Goal: Task Accomplishment & Management: Manage account settings

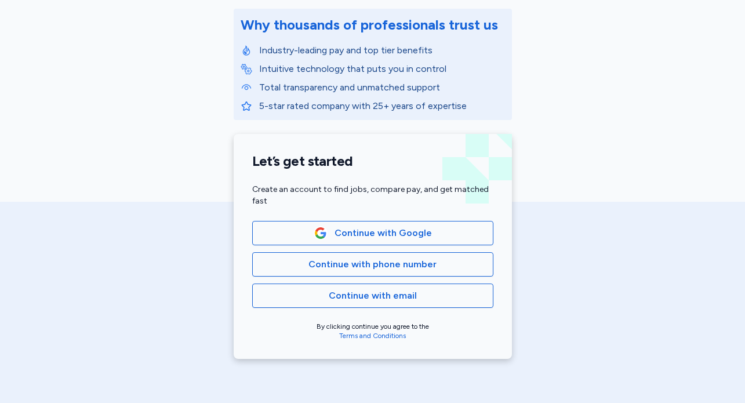
scroll to position [175, 0]
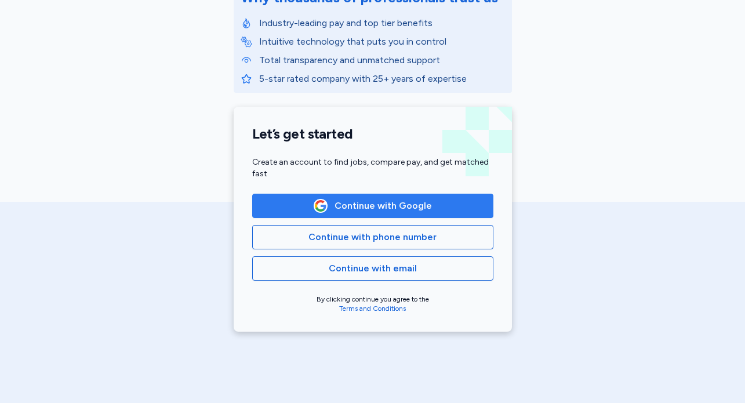
click at [333, 209] on span "Continue with Google" at bounding box center [373, 206] width 118 height 14
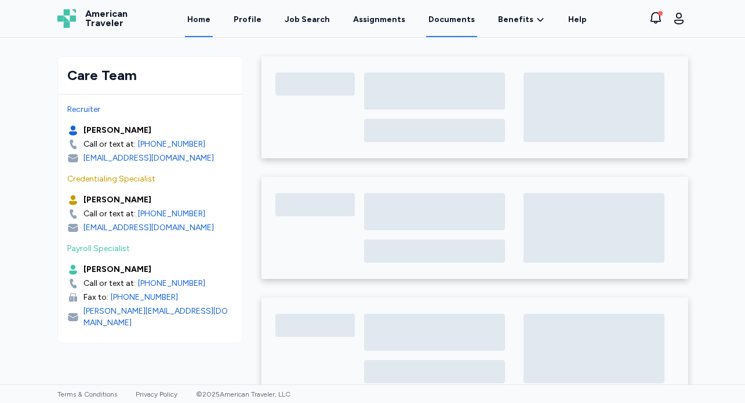
click at [431, 29] on link "Documents" at bounding box center [451, 19] width 51 height 36
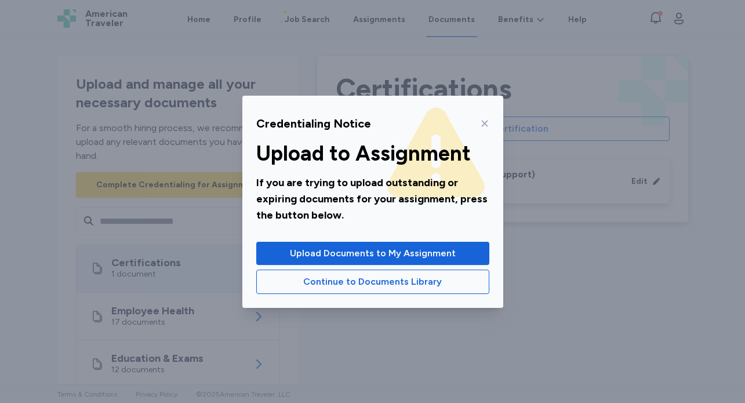
click at [488, 119] on icon at bounding box center [484, 123] width 9 height 9
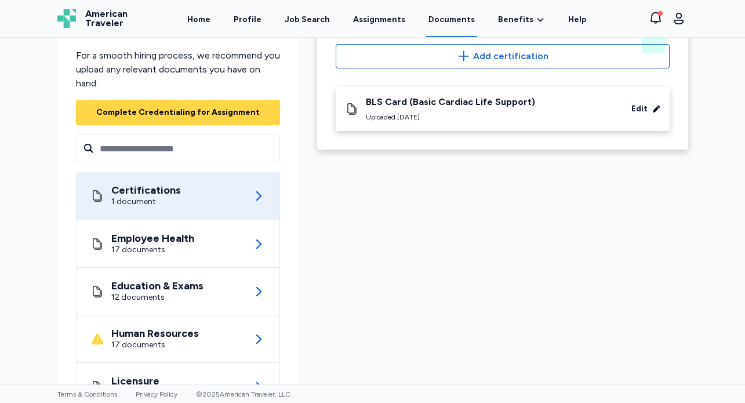
scroll to position [111, 0]
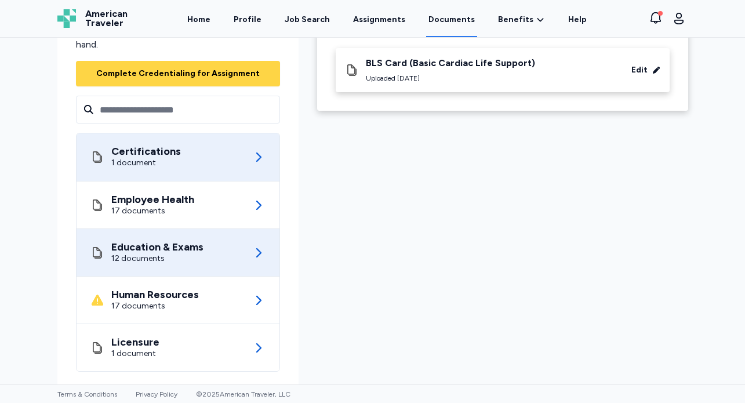
click at [215, 255] on div "Education & Exams 12 documents" at bounding box center [177, 252] width 175 height 47
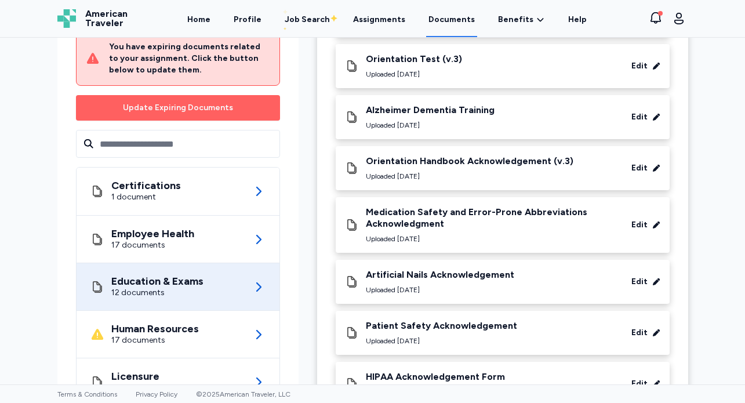
scroll to position [420, 0]
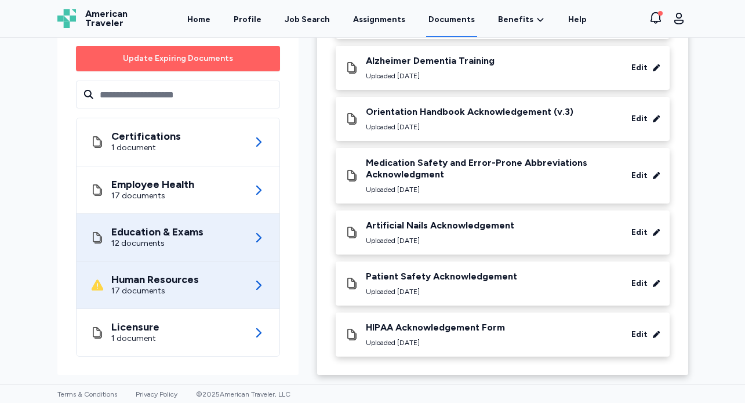
click at [179, 285] on div "Human Resources" at bounding box center [155, 280] width 88 height 12
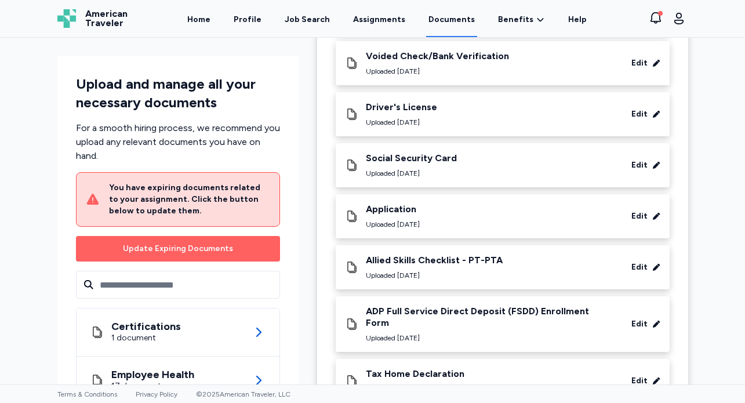
scroll to position [298, 0]
click at [489, 163] on div "Social Security Card Uploaded [DATE] Edit" at bounding box center [502, 167] width 315 height 26
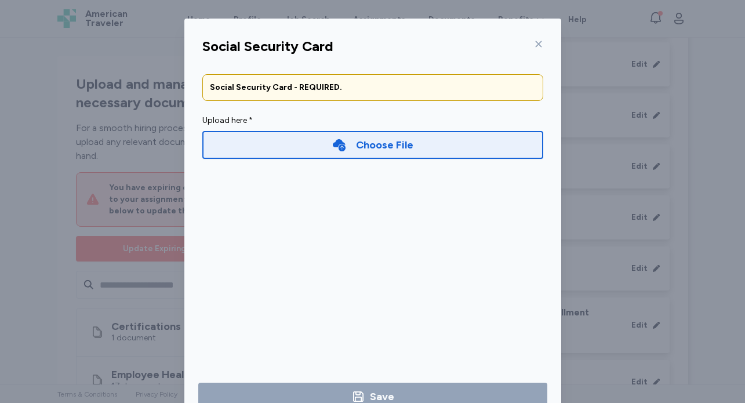
scroll to position [40, 0]
